Goal: Information Seeking & Learning: Learn about a topic

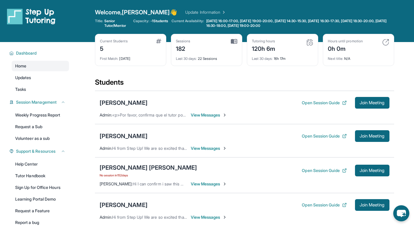
click at [158, 21] on span "-1 Students" at bounding box center [160, 21] width 18 height 5
click at [263, 21] on span "[DATE] 16:00-17:00, [DATE] 19:00-20:00, [DATE] 14:30-15:30, [DATE] 16:30-17:30,…" at bounding box center [299, 23] width 187 height 9
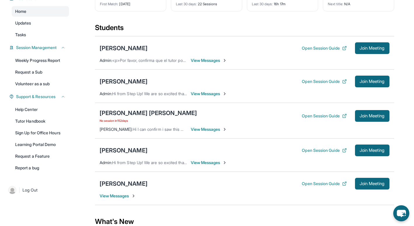
scroll to position [55, 0]
click at [35, 79] on link "Volunteer as a sub" at bounding box center [40, 83] width 57 height 11
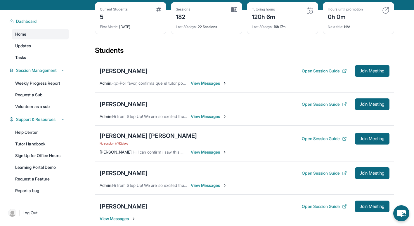
scroll to position [32, 0]
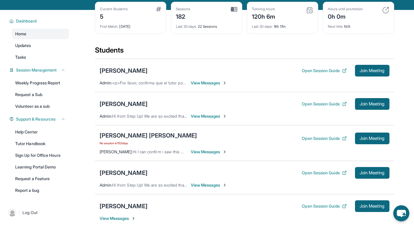
click at [364, 174] on span "Join Meeting" at bounding box center [372, 173] width 25 height 4
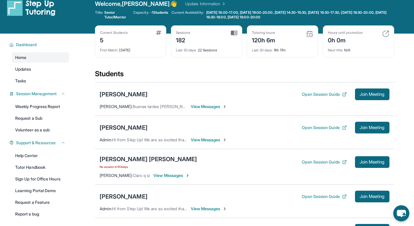
scroll to position [8, 0]
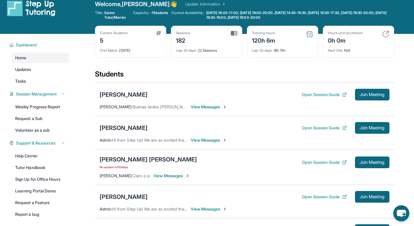
click at [203, 48] on div "Last 30 days : 22 Sessions" at bounding box center [206, 49] width 61 height 8
click at [235, 32] on img at bounding box center [234, 33] width 6 height 5
click at [225, 57] on div "Sessions 182 Last 30 days : 22 Sessions" at bounding box center [206, 42] width 71 height 32
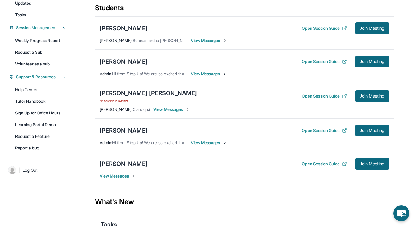
scroll to position [75, 0]
click at [149, 92] on div "[PERSON_NAME] [PERSON_NAME]" at bounding box center [149, 93] width 98 height 8
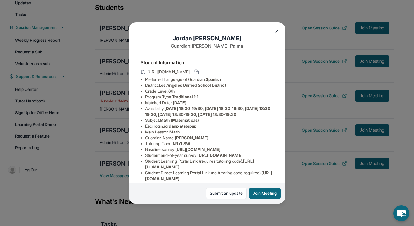
click at [107, 56] on div "[PERSON_NAME] [PERSON_NAME] Guardian: [PERSON_NAME] Student Information [URL][D…" at bounding box center [207, 113] width 414 height 226
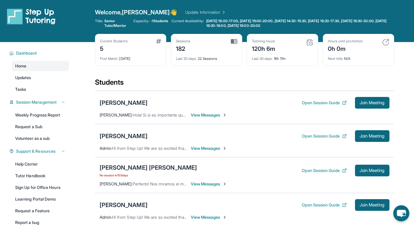
click at [113, 176] on span "No session in 153 days" at bounding box center [149, 175] width 98 height 5
drag, startPoint x: 113, startPoint y: 176, endPoint x: 84, endPoint y: 175, distance: 29.0
click at [84, 175] on main "Current Students 5 First Match : 1 month ago Sessions 182 Last 30 days : 22 Ses…" at bounding box center [244, 191] width 339 height 298
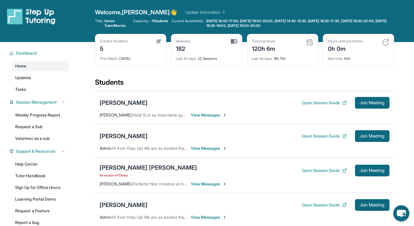
click at [96, 79] on div "Students" at bounding box center [244, 84] width 299 height 13
